Goal: Task Accomplishment & Management: Manage account settings

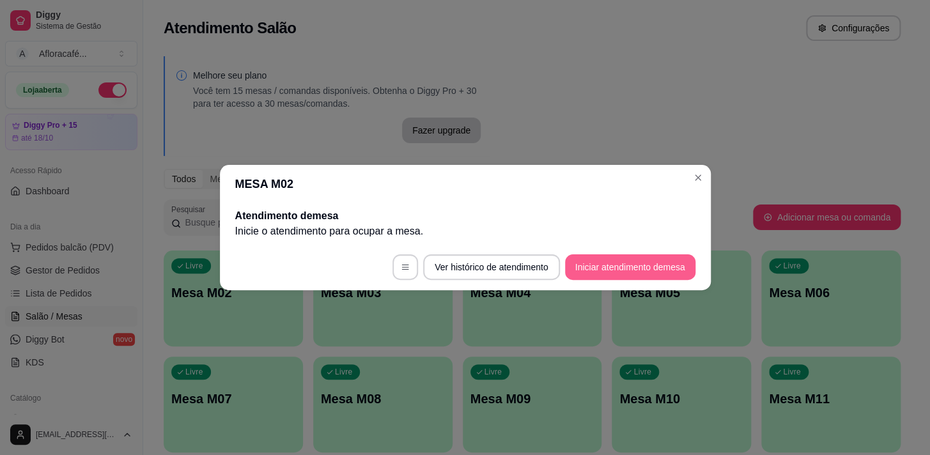
click at [604, 265] on button "Iniciar atendimento de mesa" at bounding box center [630, 267] width 130 height 26
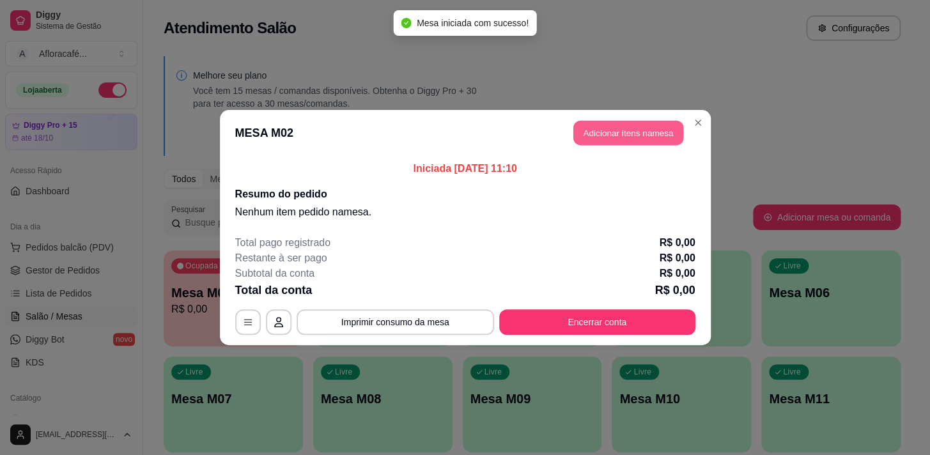
click at [633, 134] on button "Adicionar itens na mesa" at bounding box center [628, 133] width 110 height 25
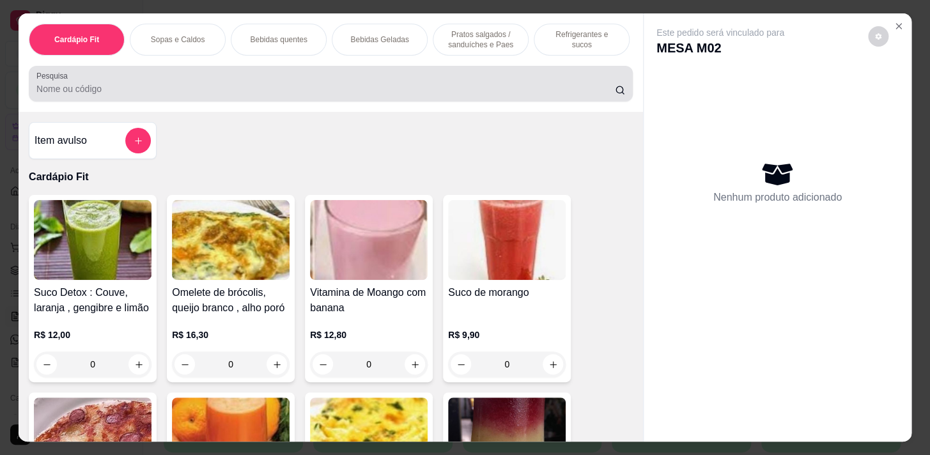
click at [502, 86] on input "Pesquisa" at bounding box center [325, 88] width 578 height 13
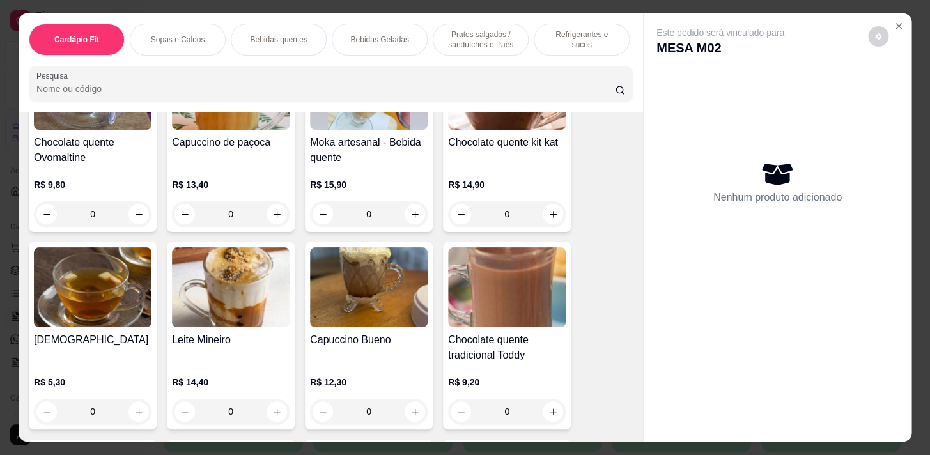
scroll to position [1510, 0]
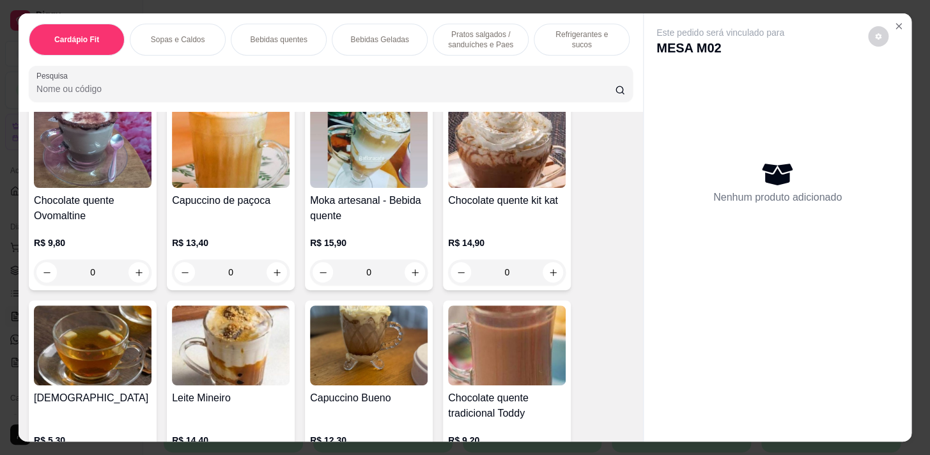
click at [549, 37] on p "Refrigerantes e sucos" at bounding box center [581, 39] width 74 height 20
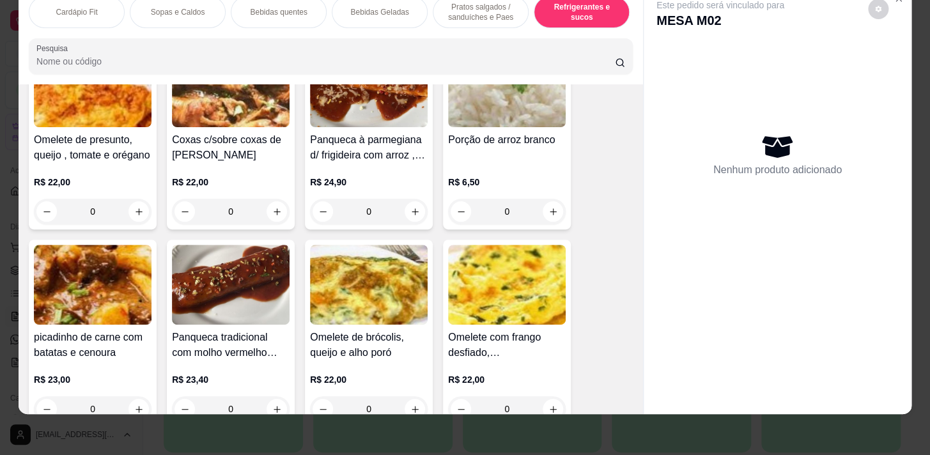
scroll to position [8118, 0]
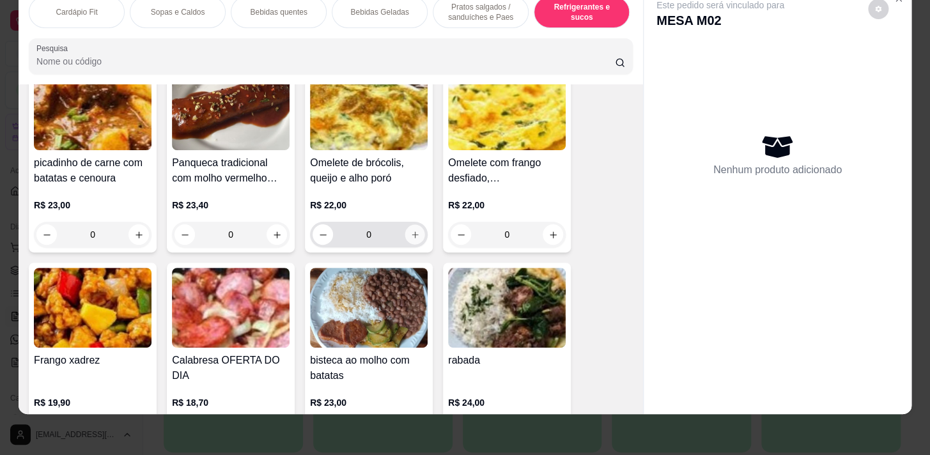
click at [414, 230] on icon "increase-product-quantity" at bounding box center [415, 235] width 10 height 10
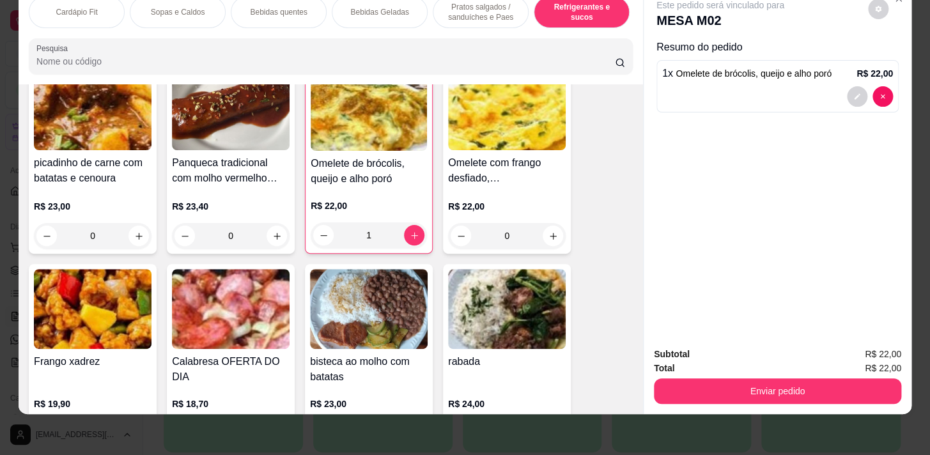
click at [319, 232] on icon "decrease-product-quantity" at bounding box center [324, 236] width 10 height 10
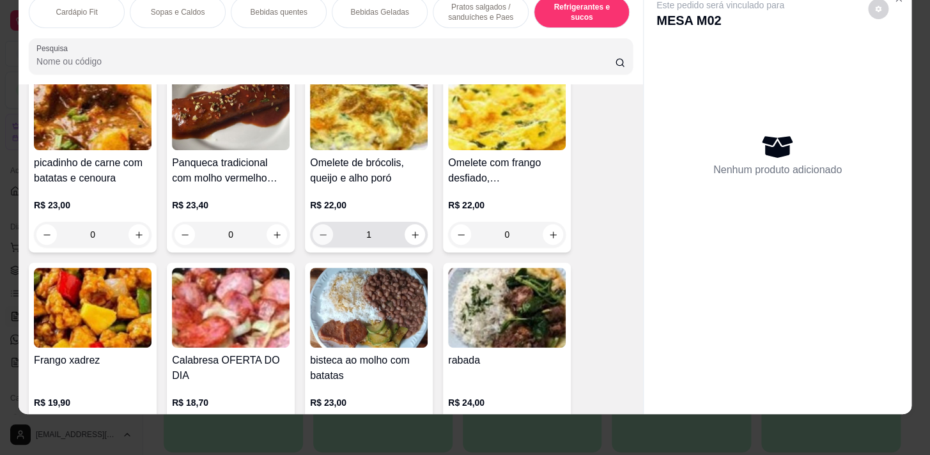
type input "0"
click at [543, 232] on button "increase-product-quantity" at bounding box center [553, 235] width 20 height 20
type input "1"
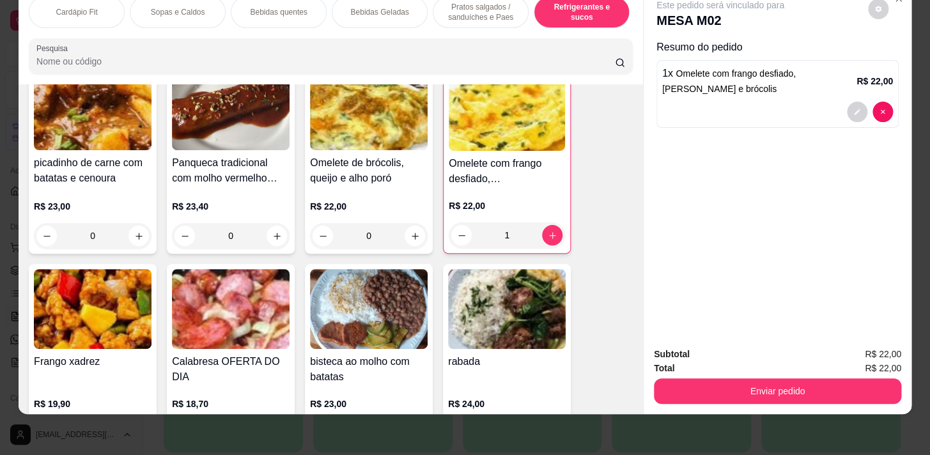
click at [387, 15] on div "Bebidas Geladas" at bounding box center [380, 12] width 96 height 32
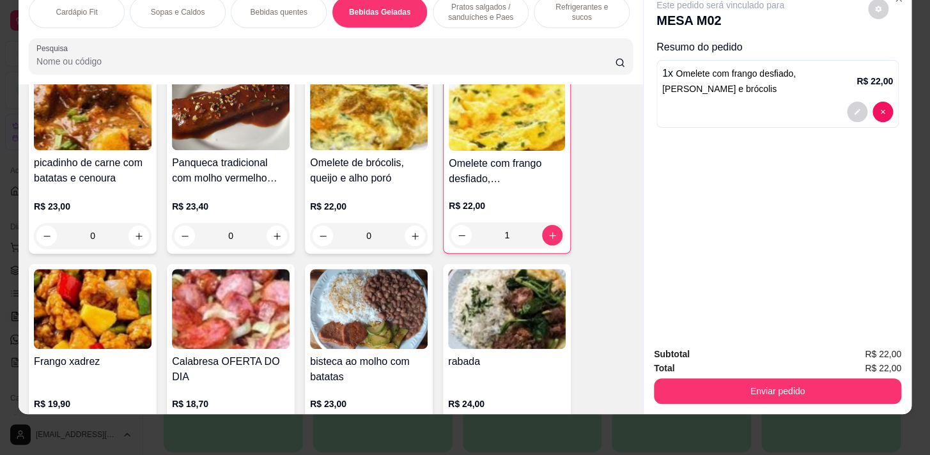
scroll to position [2488, 0]
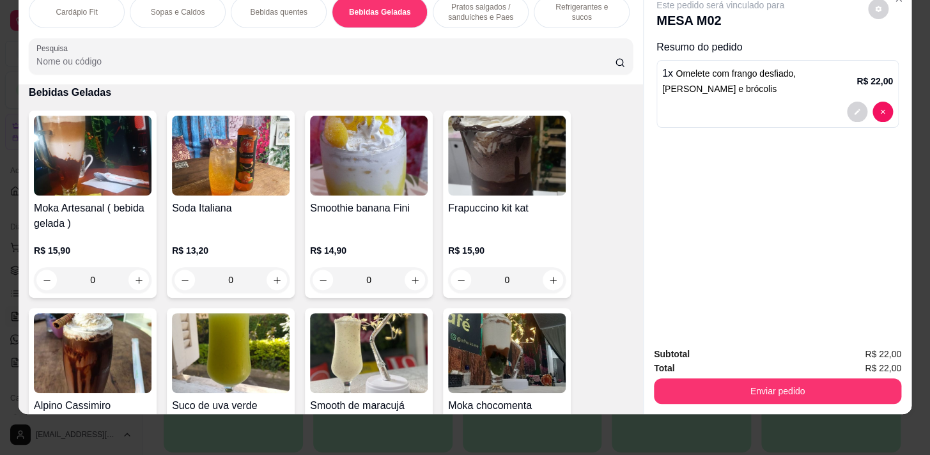
click at [474, 5] on p "Pratos salgados / sanduíches e Paes" at bounding box center [480, 12] width 74 height 20
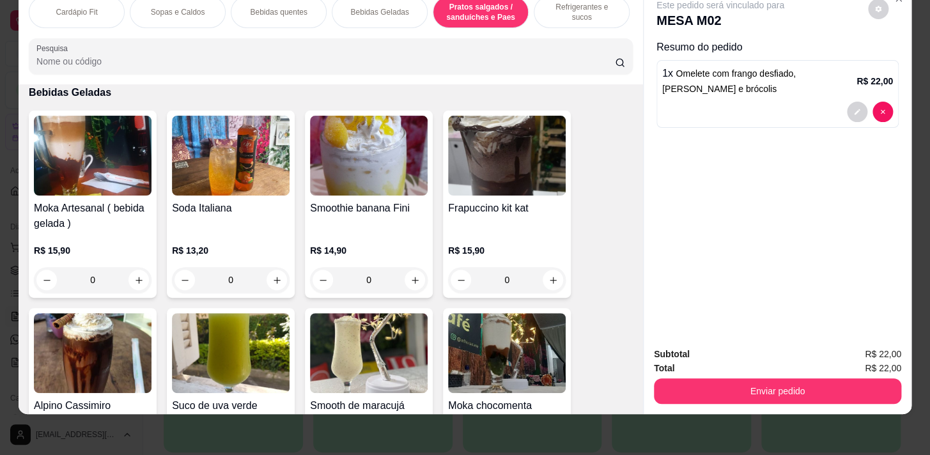
scroll to position [4260, 0]
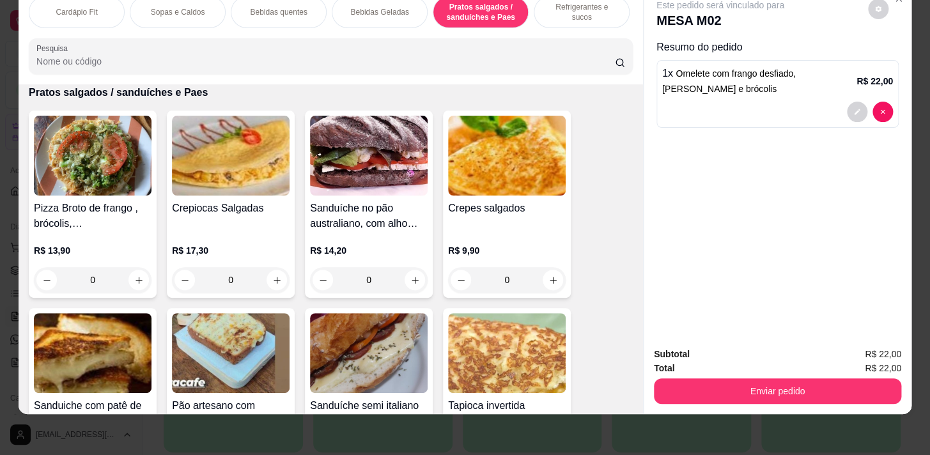
click at [624, 0] on div "Refrigerantes e sucos" at bounding box center [582, 12] width 96 height 32
click at [601, 4] on p "Refrigerantes e sucos" at bounding box center [581, 12] width 74 height 20
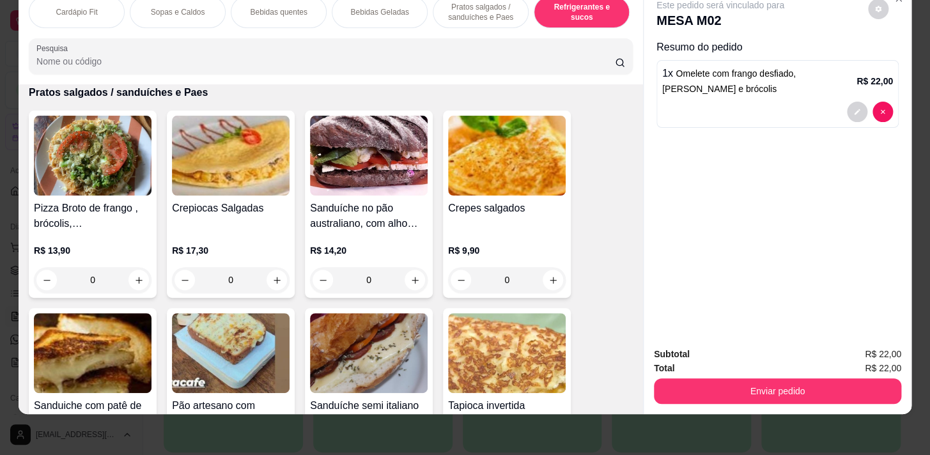
scroll to position [6259, 0]
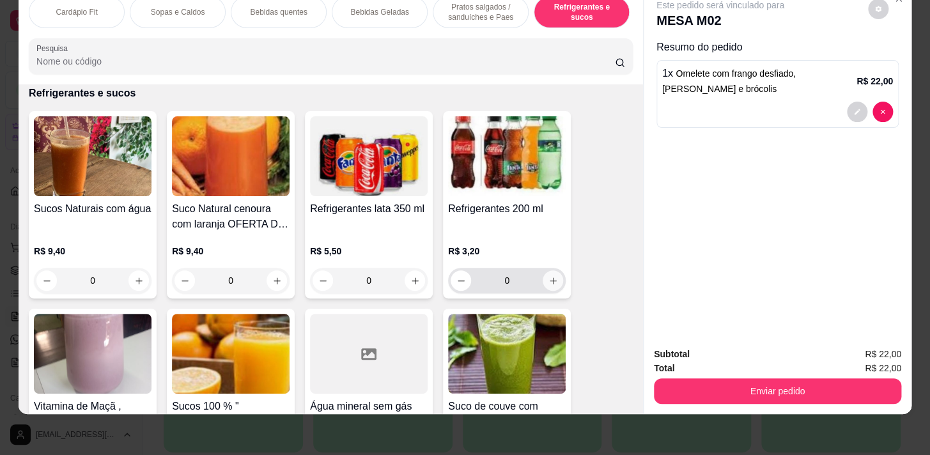
click at [548, 277] on icon "increase-product-quantity" at bounding box center [553, 281] width 10 height 10
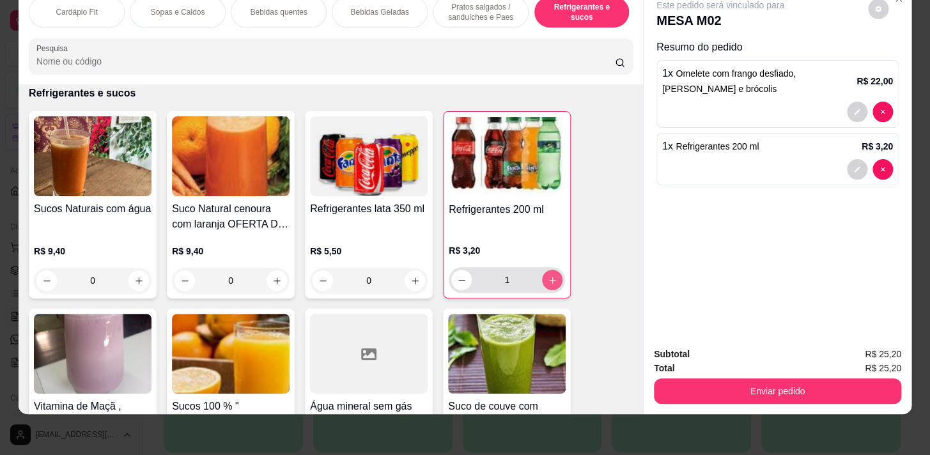
type input "1"
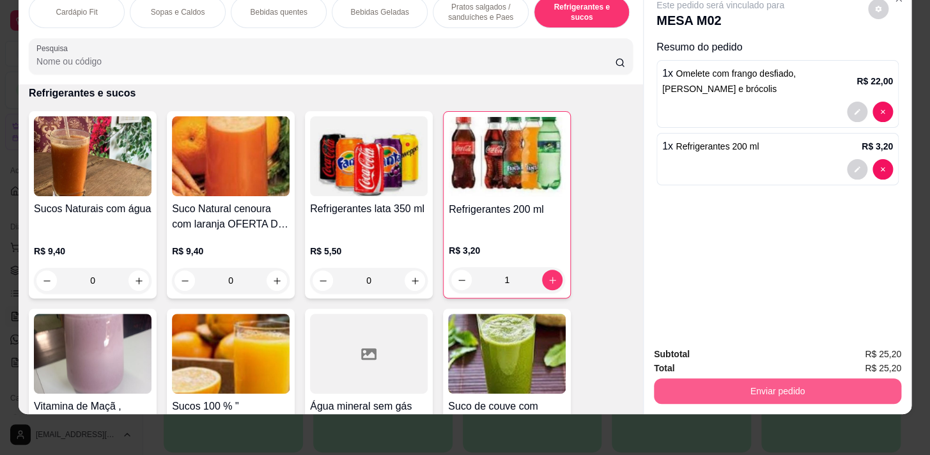
click at [839, 391] on button "Enviar pedido" at bounding box center [777, 391] width 247 height 26
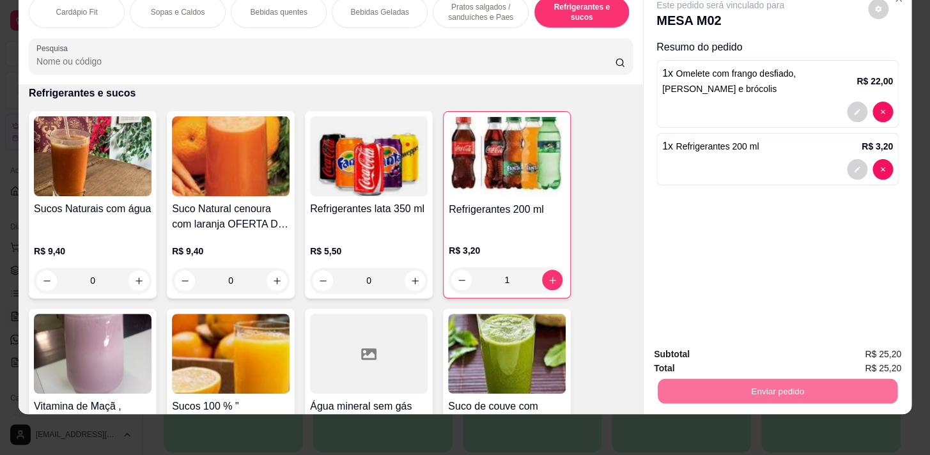
click at [851, 351] on button "Enviar pedido" at bounding box center [868, 351] width 72 height 24
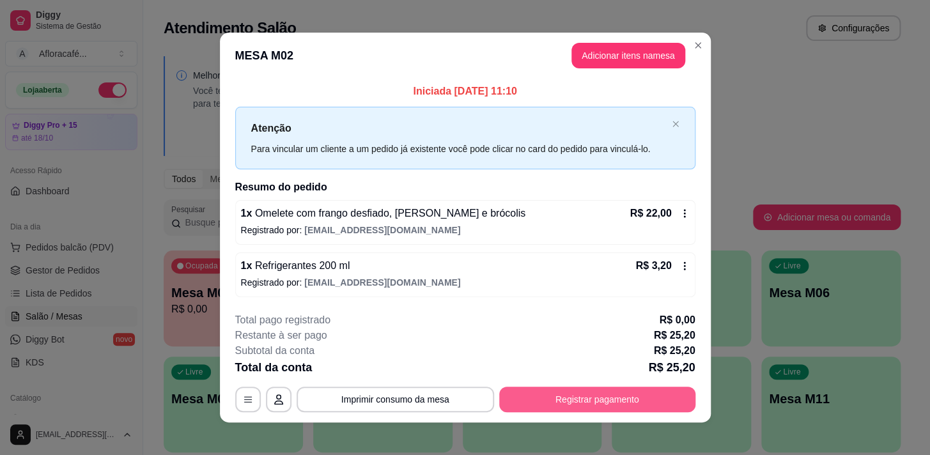
click at [639, 396] on button "Registrar pagamento" at bounding box center [597, 400] width 196 height 26
click at [382, 187] on div "Dinheiro" at bounding box center [378, 181] width 90 height 75
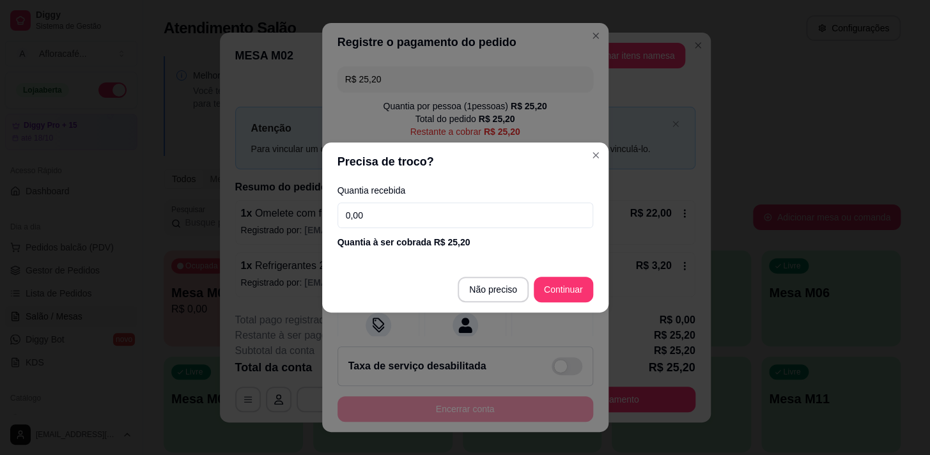
drag, startPoint x: 451, startPoint y: 230, endPoint x: 456, endPoint y: 224, distance: 7.3
click at [452, 230] on div "Quantia recebida 0,00 Quantia à ser cobrada R$ 25,20" at bounding box center [465, 217] width 286 height 73
click at [459, 218] on input "0,00" at bounding box center [465, 216] width 256 height 26
click at [468, 217] on input "30,00" at bounding box center [465, 216] width 256 height 26
type input "30,00"
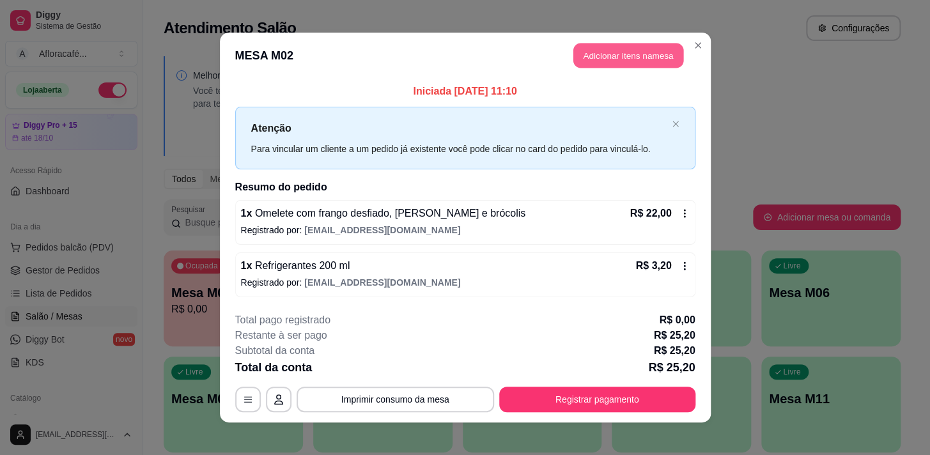
click at [632, 53] on button "Adicionar itens na mesa" at bounding box center [628, 55] width 110 height 25
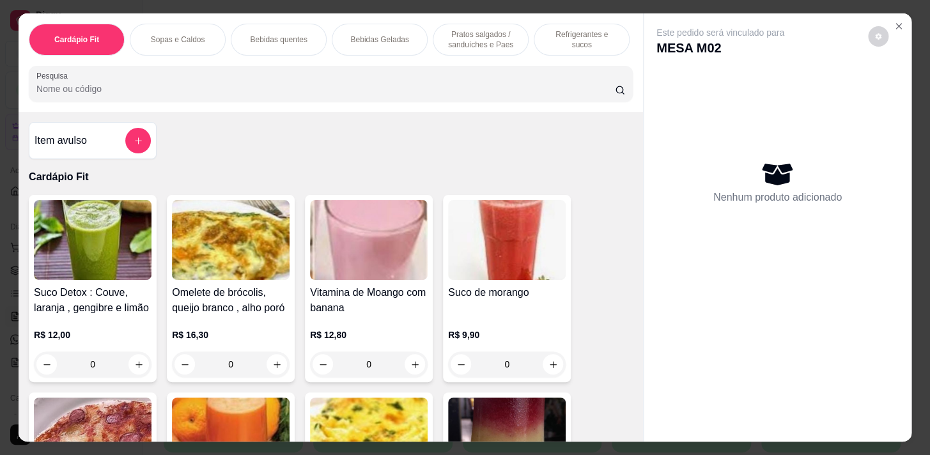
click at [561, 49] on div "Refrigerantes e sucos" at bounding box center [582, 40] width 96 height 32
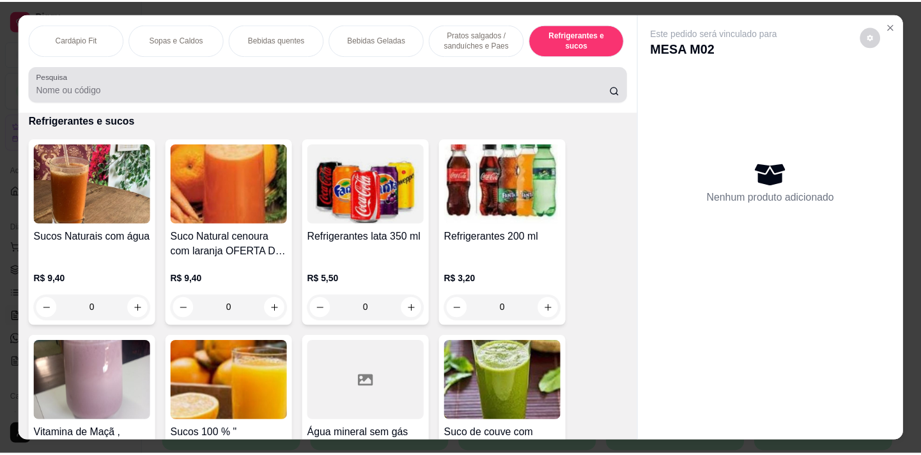
scroll to position [31, 0]
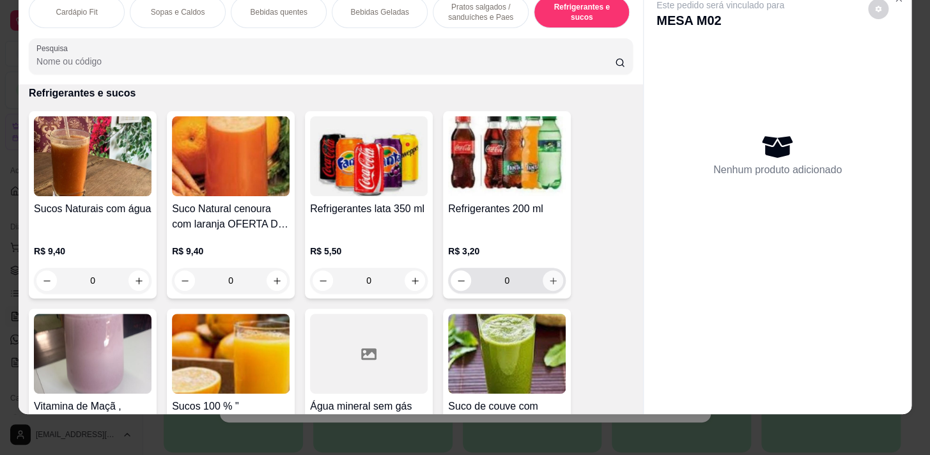
click at [548, 283] on icon "increase-product-quantity" at bounding box center [553, 281] width 10 height 10
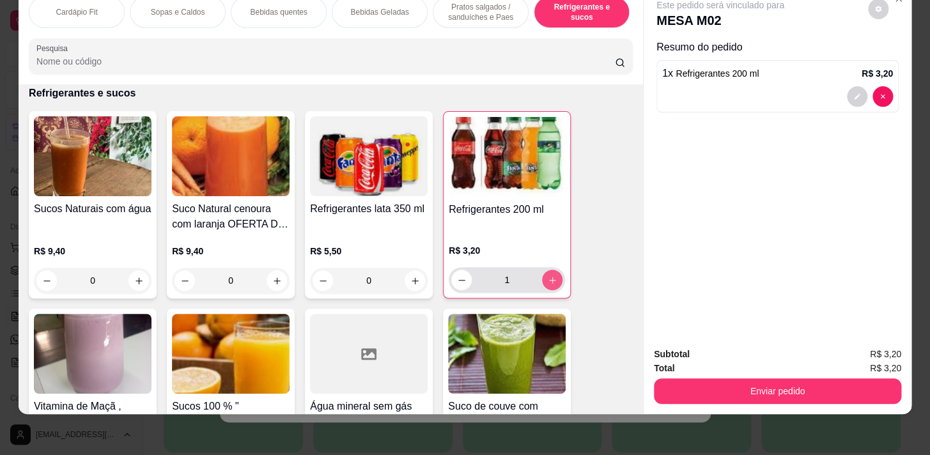
type input "1"
click at [851, 396] on div "Subtotal R$ 3,20 Total R$ 3,20 Enviar pedido" at bounding box center [778, 375] width 268 height 77
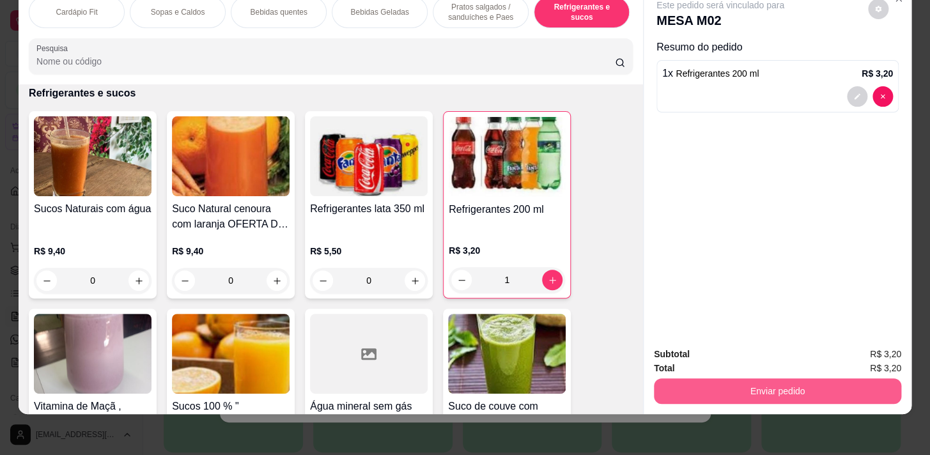
click at [860, 378] on button "Enviar pedido" at bounding box center [777, 391] width 247 height 26
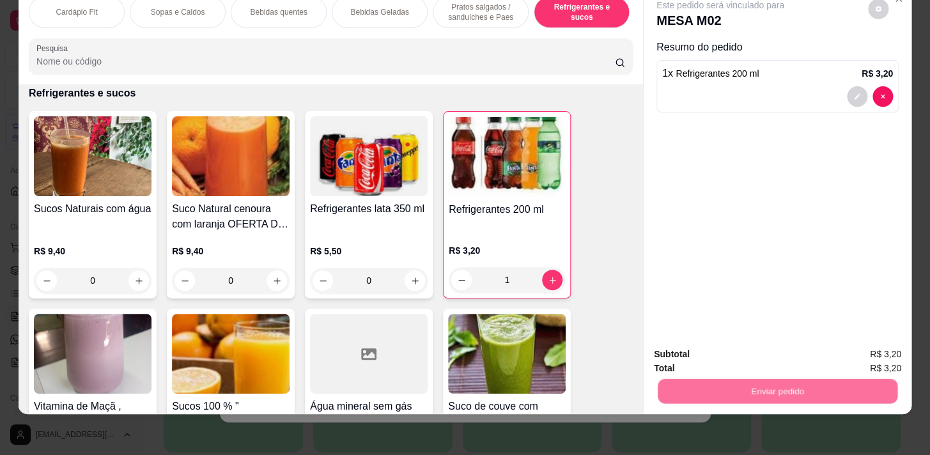
click at [881, 350] on button "Enviar pedido" at bounding box center [868, 351] width 70 height 24
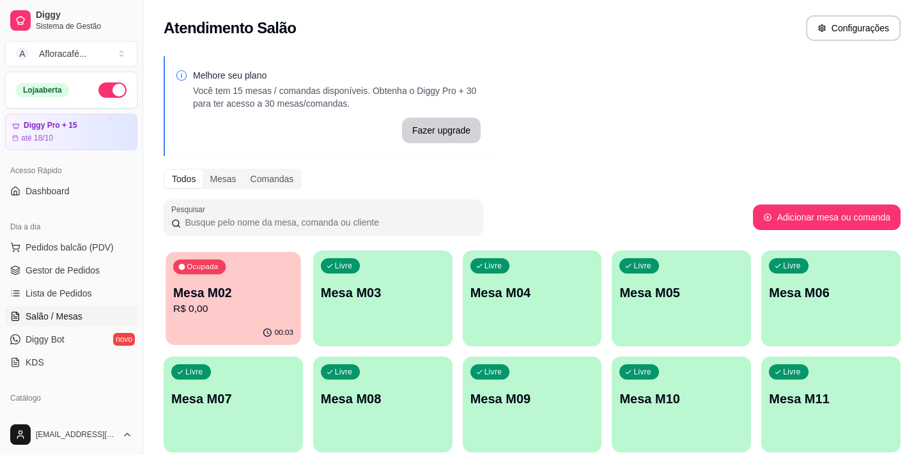
click at [265, 293] on p "Mesa M02" at bounding box center [233, 292] width 120 height 17
click at [321, 299] on div "Livre Mesa M03" at bounding box center [382, 291] width 135 height 78
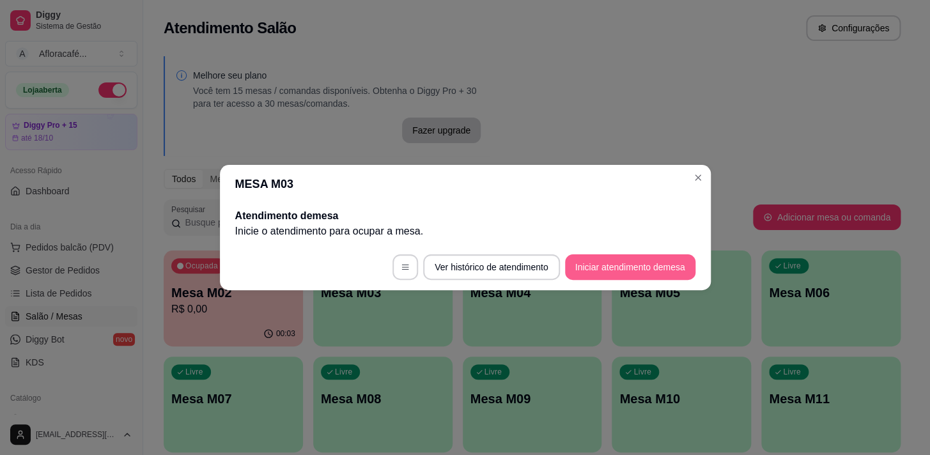
click at [582, 269] on button "Iniciar atendimento de mesa" at bounding box center [630, 267] width 130 height 26
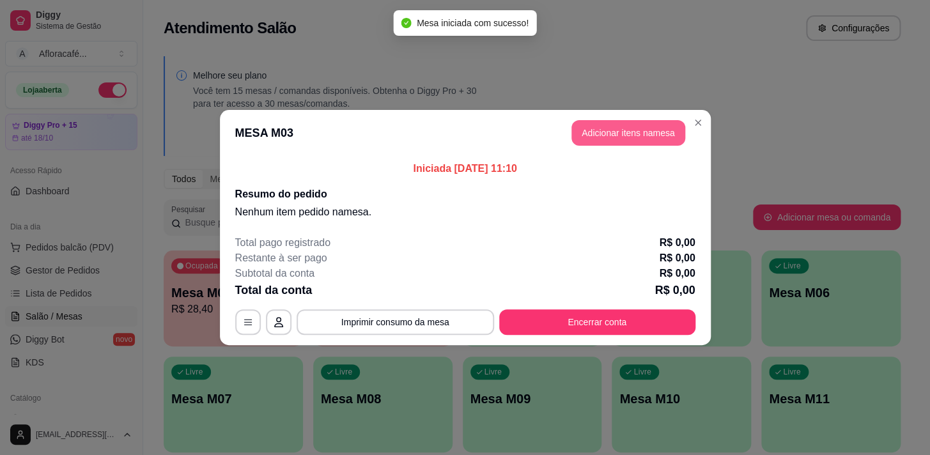
click at [594, 139] on button "Adicionar itens na mesa" at bounding box center [628, 133] width 114 height 26
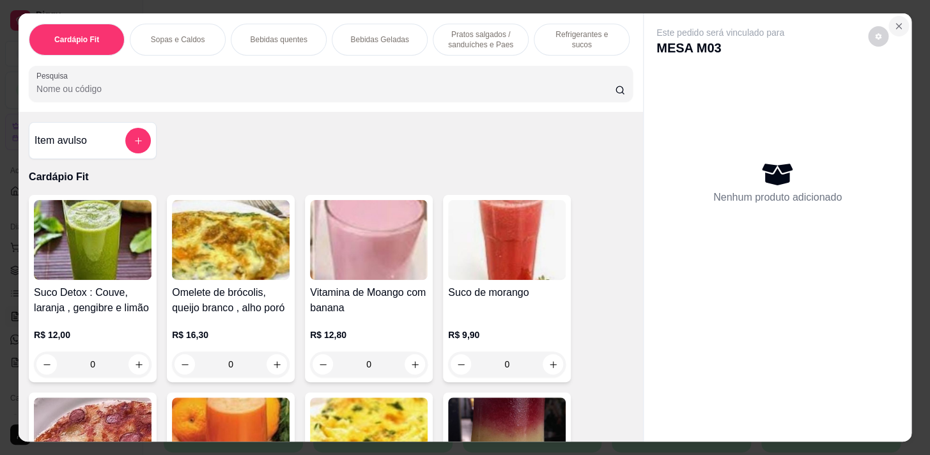
click at [900, 27] on button "Close" at bounding box center [898, 26] width 20 height 20
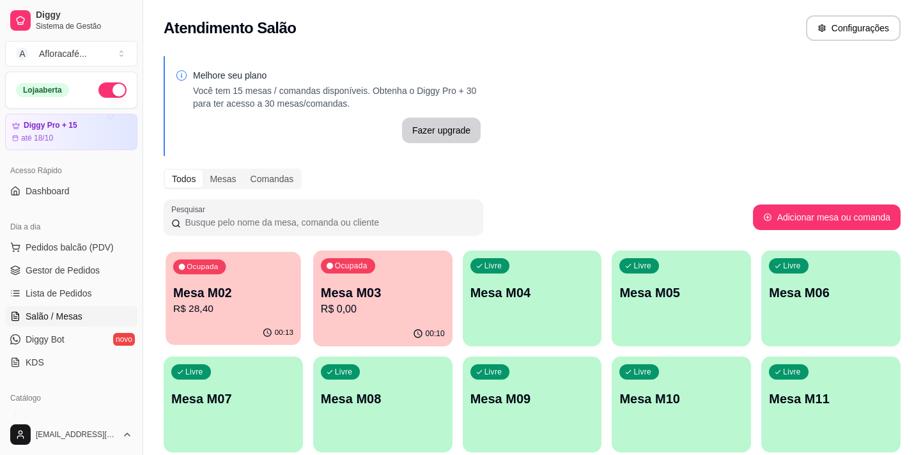
click at [227, 297] on p "Mesa M02" at bounding box center [233, 292] width 120 height 17
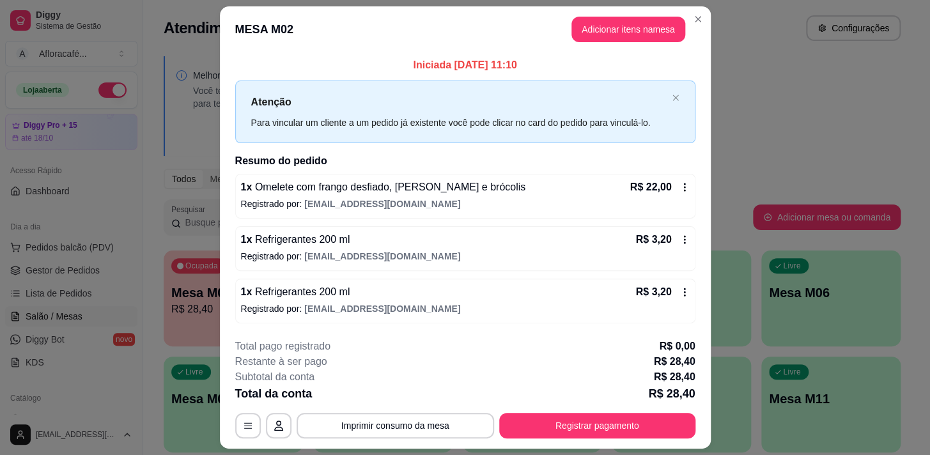
click at [460, 218] on div "1 x Omelete com frango desfiado, [PERSON_NAME] e brócolis R$ 22,00 Registrado p…" at bounding box center [465, 249] width 460 height 150
click at [408, 207] on span "[EMAIL_ADDRESS][DOMAIN_NAME]" at bounding box center [382, 204] width 156 height 10
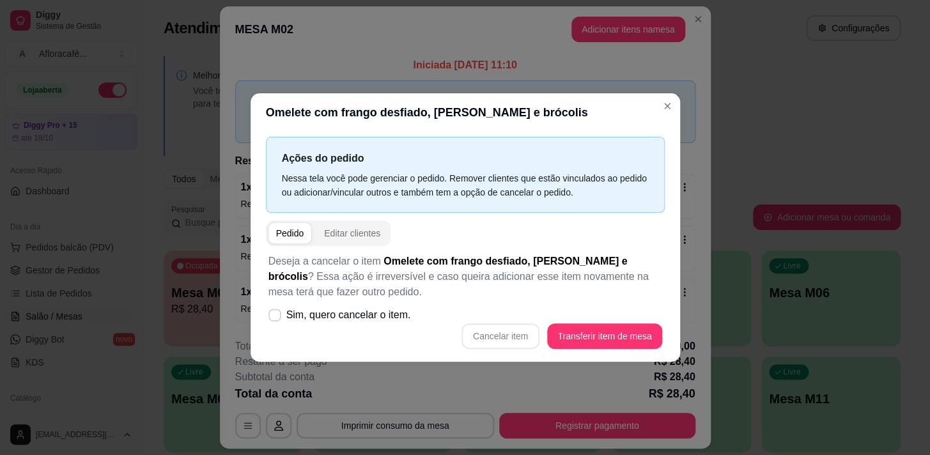
drag, startPoint x: 357, startPoint y: 334, endPoint x: 360, endPoint y: 320, distance: 14.4
click at [357, 332] on div "Cancelar item Transferir item de mesa" at bounding box center [465, 336] width 394 height 26
click at [398, 316] on span "Sim, quero cancelar o item." at bounding box center [348, 314] width 125 height 15
click at [276, 318] on input "Sim, quero cancelar o item." at bounding box center [272, 322] width 8 height 8
click at [390, 317] on span "Sim, quero cancelar o item." at bounding box center [348, 314] width 125 height 15
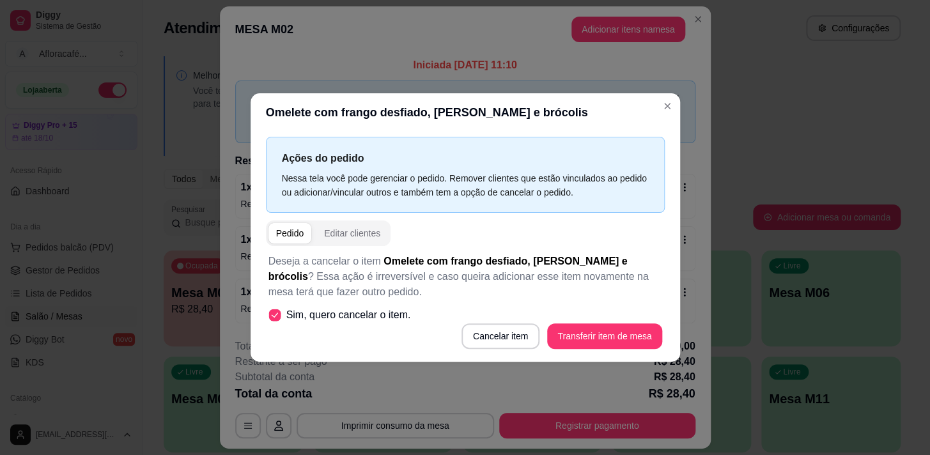
click at [276, 318] on input "Sim, quero cancelar o item." at bounding box center [272, 322] width 8 height 8
drag, startPoint x: 417, startPoint y: 312, endPoint x: 401, endPoint y: 317, distance: 17.2
click at [416, 313] on div "Deseja a cancelar o item Omelete com frango desfiado, [PERSON_NAME] e brócolis …" at bounding box center [465, 301] width 399 height 111
click at [399, 316] on span "Sim, quero cancelar o item." at bounding box center [348, 314] width 125 height 15
click at [276, 318] on input "Sim, quero cancelar o item." at bounding box center [272, 322] width 8 height 8
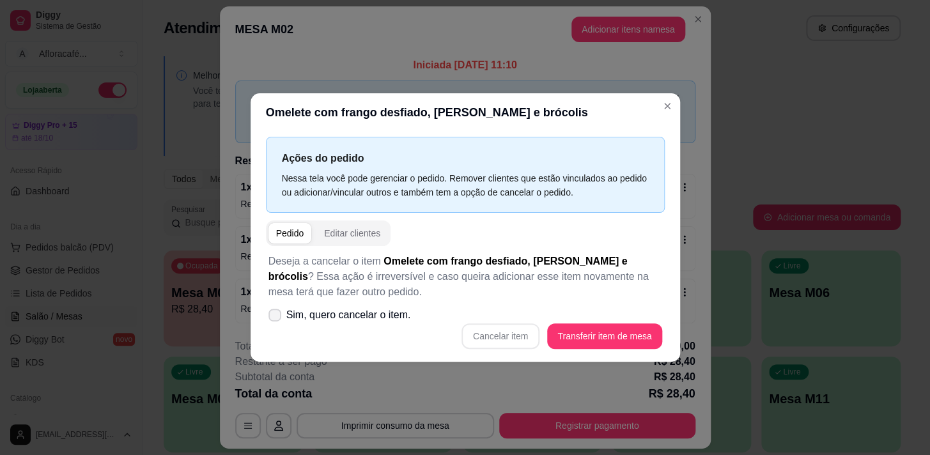
checkbox input "true"
click at [486, 327] on button "Cancelar item" at bounding box center [500, 336] width 78 height 26
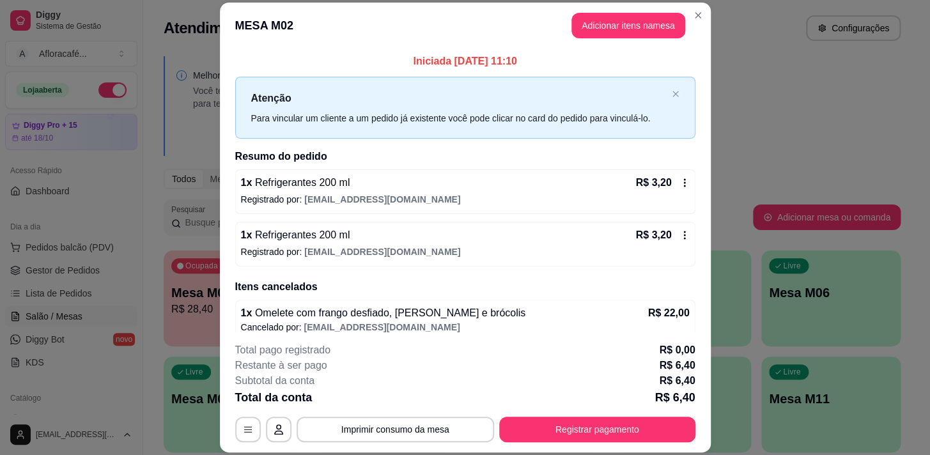
click at [459, 254] on p "Registrado por: [EMAIL_ADDRESS][DOMAIN_NAME]" at bounding box center [465, 251] width 449 height 13
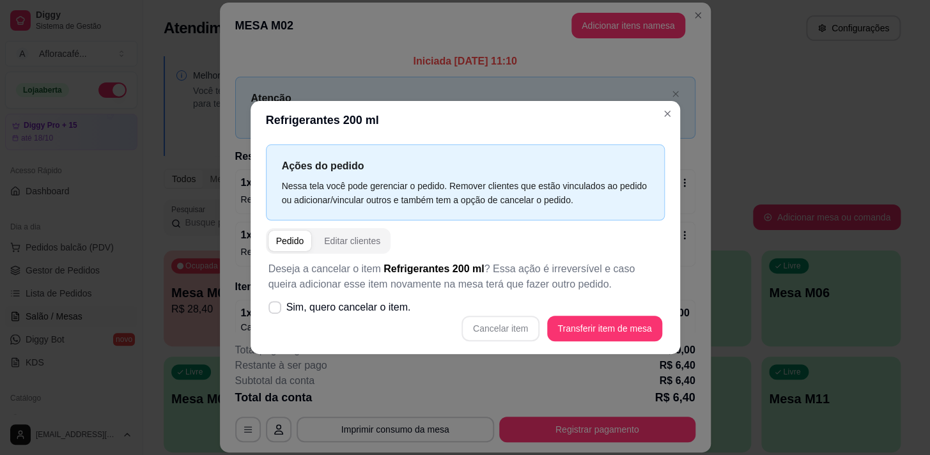
drag, startPoint x: 479, startPoint y: 334, endPoint x: 511, endPoint y: 326, distance: 33.0
click at [479, 331] on div "Cancelar item Transferir item de mesa" at bounding box center [465, 329] width 394 height 26
click at [307, 303] on span "Sim, quero cancelar o item." at bounding box center [348, 307] width 125 height 15
click at [276, 310] on input "Sim, quero cancelar o item." at bounding box center [272, 314] width 8 height 8
checkbox input "true"
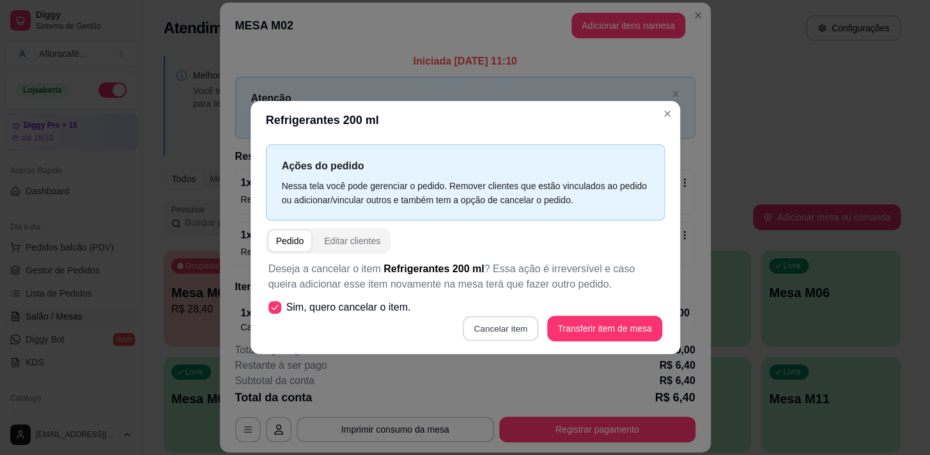
click at [493, 324] on button "Cancelar item" at bounding box center [501, 328] width 76 height 25
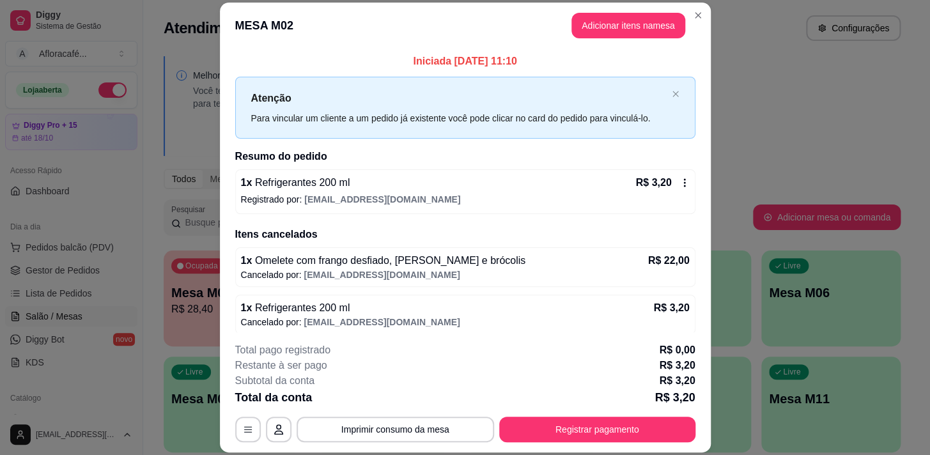
click at [405, 196] on span "[EMAIL_ADDRESS][DOMAIN_NAME]" at bounding box center [382, 199] width 156 height 10
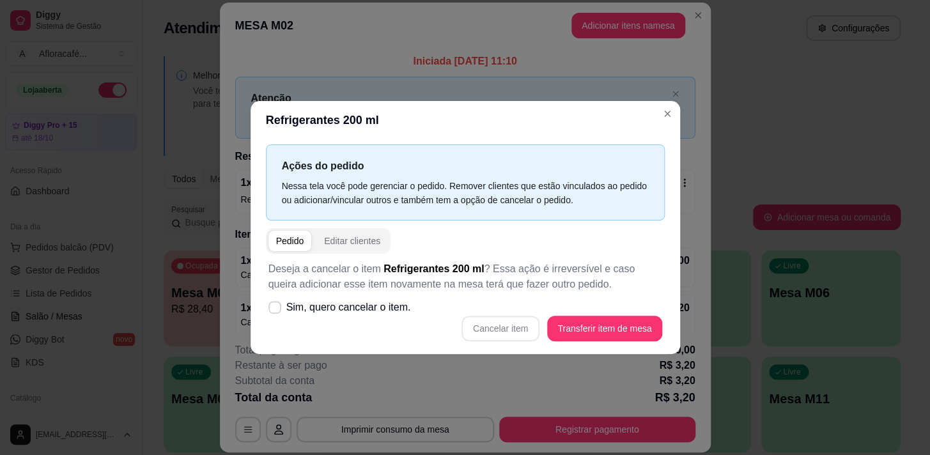
click at [534, 330] on div "Cancelar item Transferir item de mesa" at bounding box center [465, 329] width 394 height 26
click at [366, 304] on label "Sim, quero cancelar o item." at bounding box center [339, 308] width 153 height 26
click at [276, 310] on input "Sim, quero cancelar o item." at bounding box center [272, 314] width 8 height 8
checkbox input "true"
click at [493, 329] on button "Cancelar item" at bounding box center [501, 328] width 76 height 25
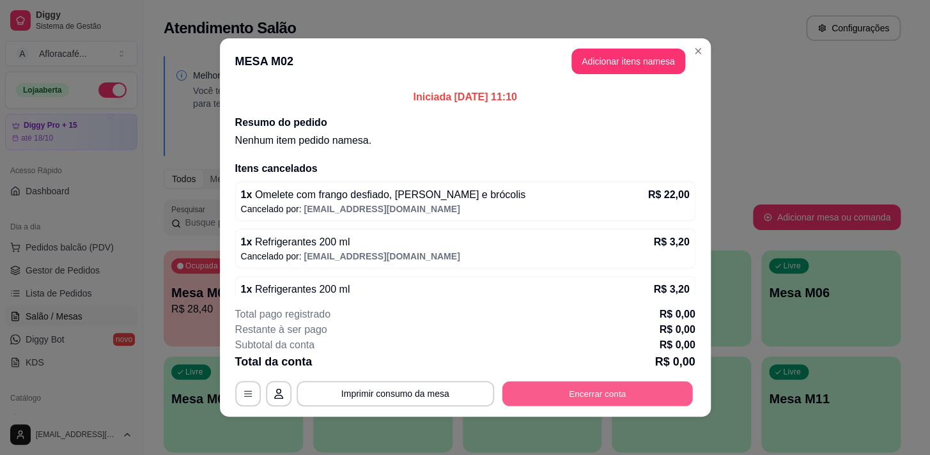
click at [674, 397] on button "Encerrar conta" at bounding box center [597, 394] width 190 height 25
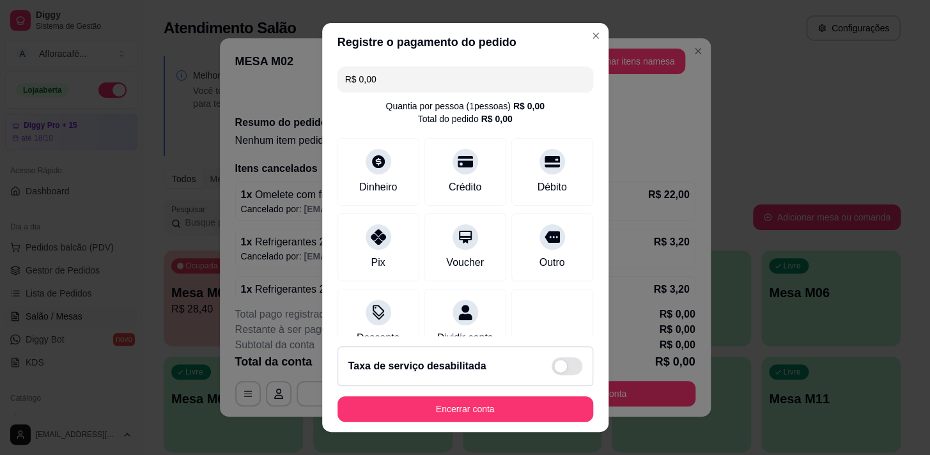
click at [548, 409] on button "Encerrar conta" at bounding box center [465, 409] width 256 height 26
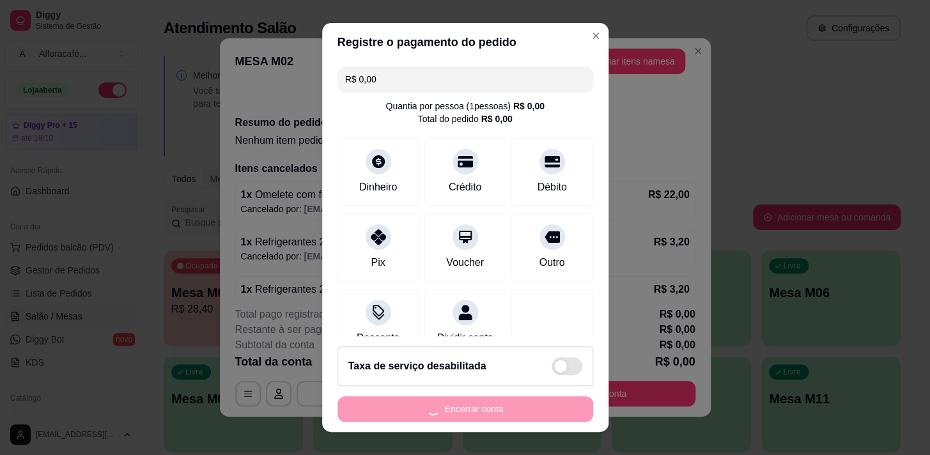
click at [532, 422] on footer "Taxa de serviço desabilitada Encerrar conta" at bounding box center [465, 384] width 286 height 96
click at [551, 402] on div "Encerrar conta" at bounding box center [465, 409] width 256 height 26
